Goal: Navigation & Orientation: Find specific page/section

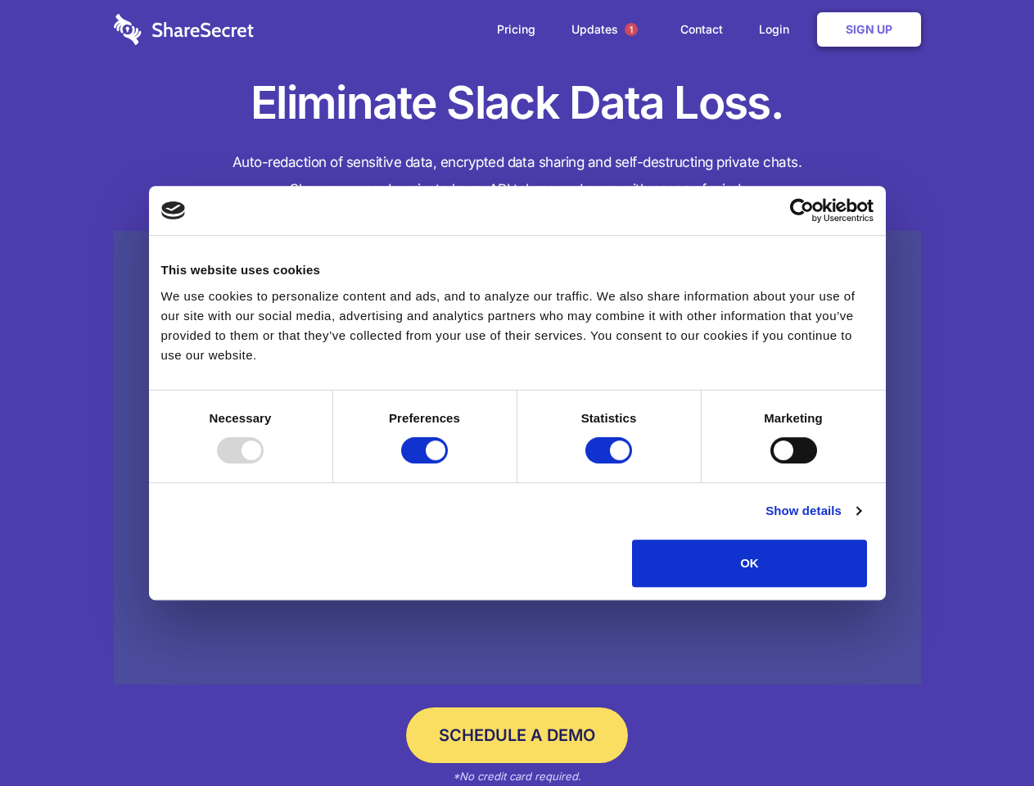
click at [264, 464] on div at bounding box center [240, 450] width 47 height 26
click at [448, 464] on input "Preferences" at bounding box center [424, 450] width 47 height 26
checkbox input "false"
click at [611, 464] on input "Statistics" at bounding box center [609, 450] width 47 height 26
checkbox input "false"
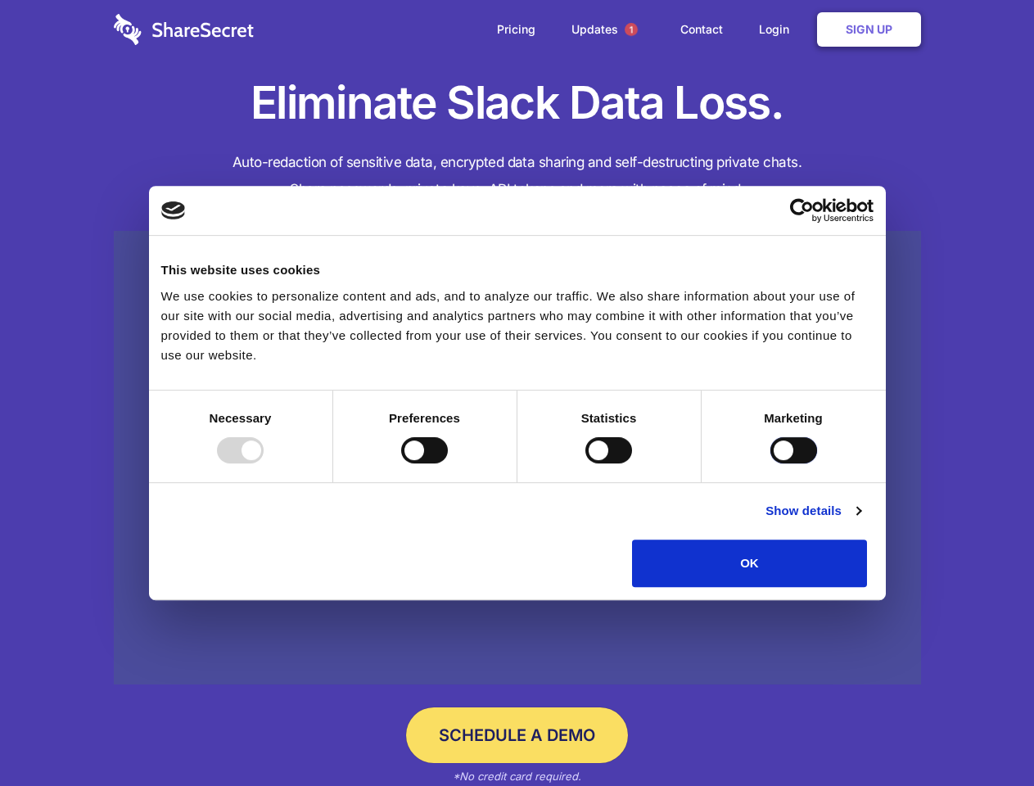
click at [771, 464] on input "Marketing" at bounding box center [794, 450] width 47 height 26
checkbox input "true"
click at [861, 521] on link "Show details" at bounding box center [813, 511] width 95 height 20
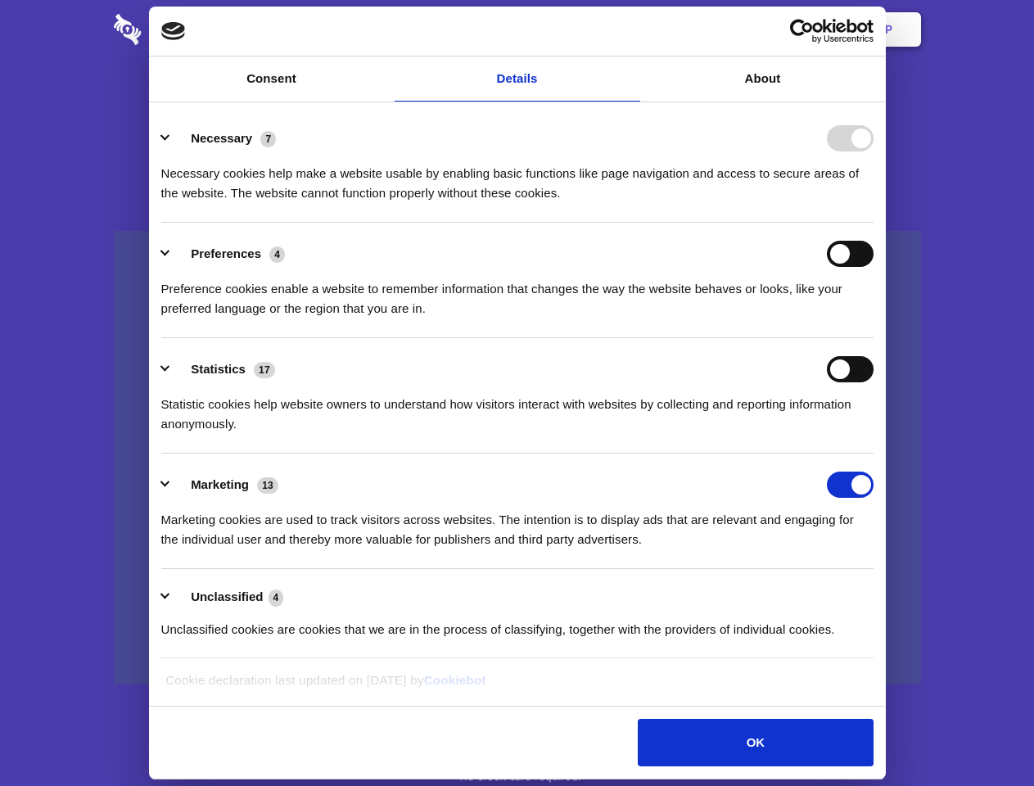
click at [874, 203] on div "Necessary cookies help make a website usable by enabling basic functions like p…" at bounding box center [517, 178] width 712 height 52
click at [631, 29] on span "1" at bounding box center [631, 29] width 13 height 13
